Goal: Find specific page/section: Find specific page/section

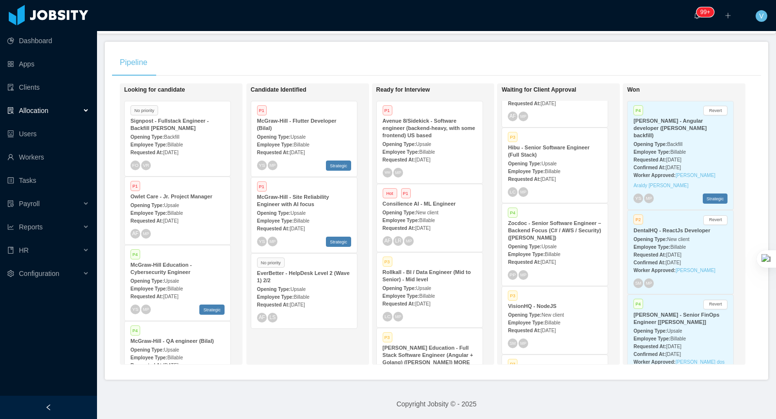
scroll to position [477, 0]
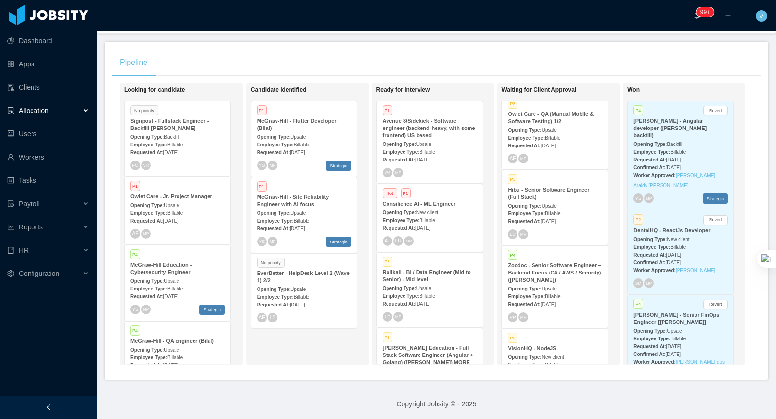
click at [557, 286] on span "Upsale" at bounding box center [549, 288] width 15 height 5
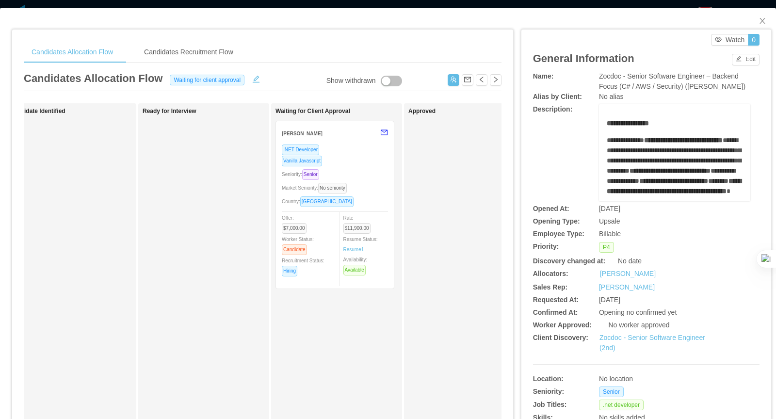
scroll to position [0, 163]
drag, startPoint x: 765, startPoint y: 16, endPoint x: 666, endPoint y: 200, distance: 208.8
click at [765, 16] on span "Close" at bounding box center [762, 21] width 27 height 27
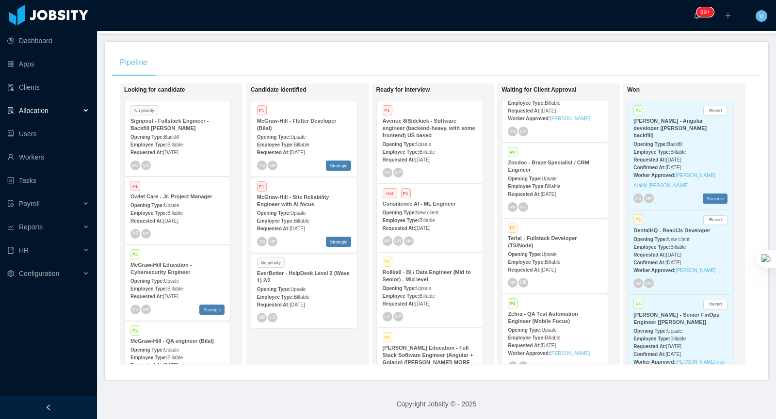
scroll to position [1096, 0]
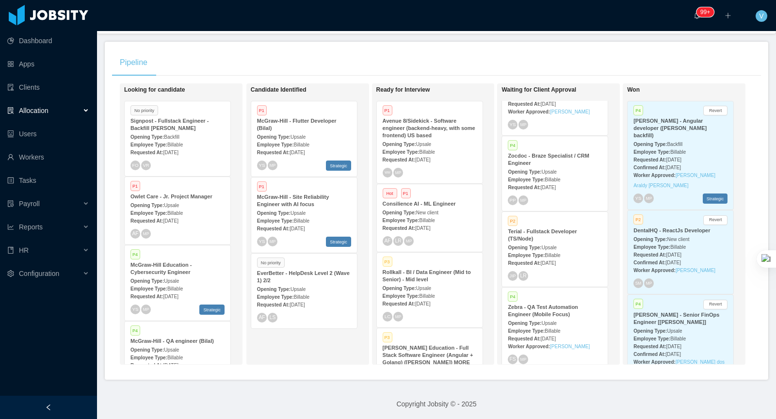
click at [553, 253] on span "Billable" at bounding box center [553, 255] width 16 height 5
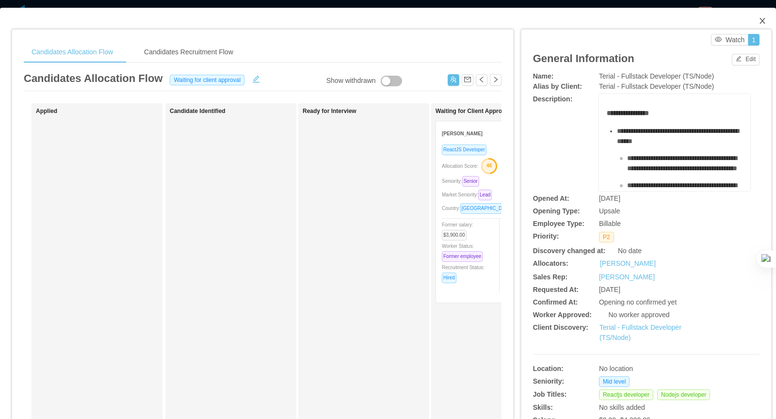
click at [764, 20] on icon "icon: close" at bounding box center [763, 21] width 8 height 8
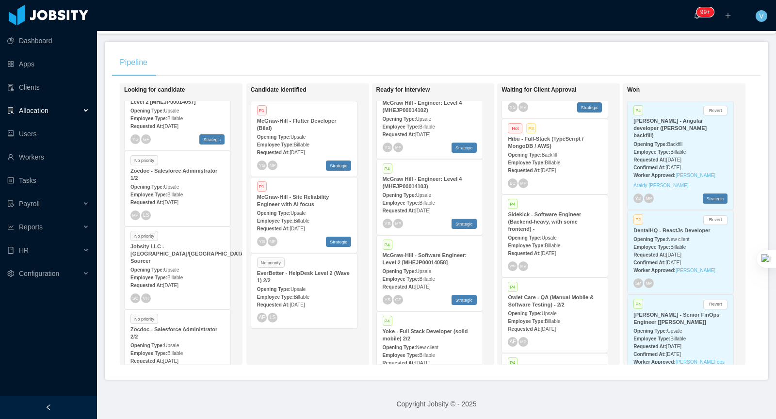
scroll to position [2314, 0]
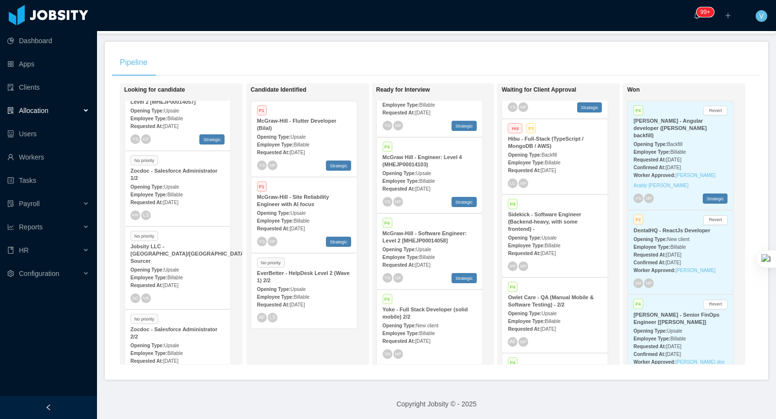
click at [448, 54] on div "Pipeline" at bounding box center [436, 62] width 649 height 27
click at [485, 61] on div "Pipeline" at bounding box center [436, 62] width 649 height 27
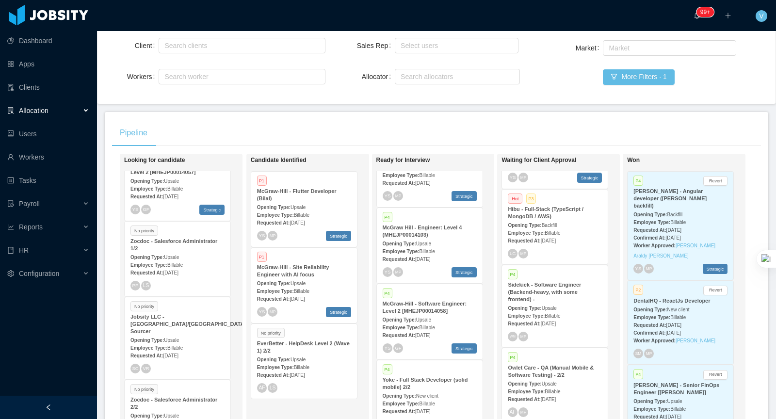
scroll to position [0, 0]
